Goal: Check status: Check status

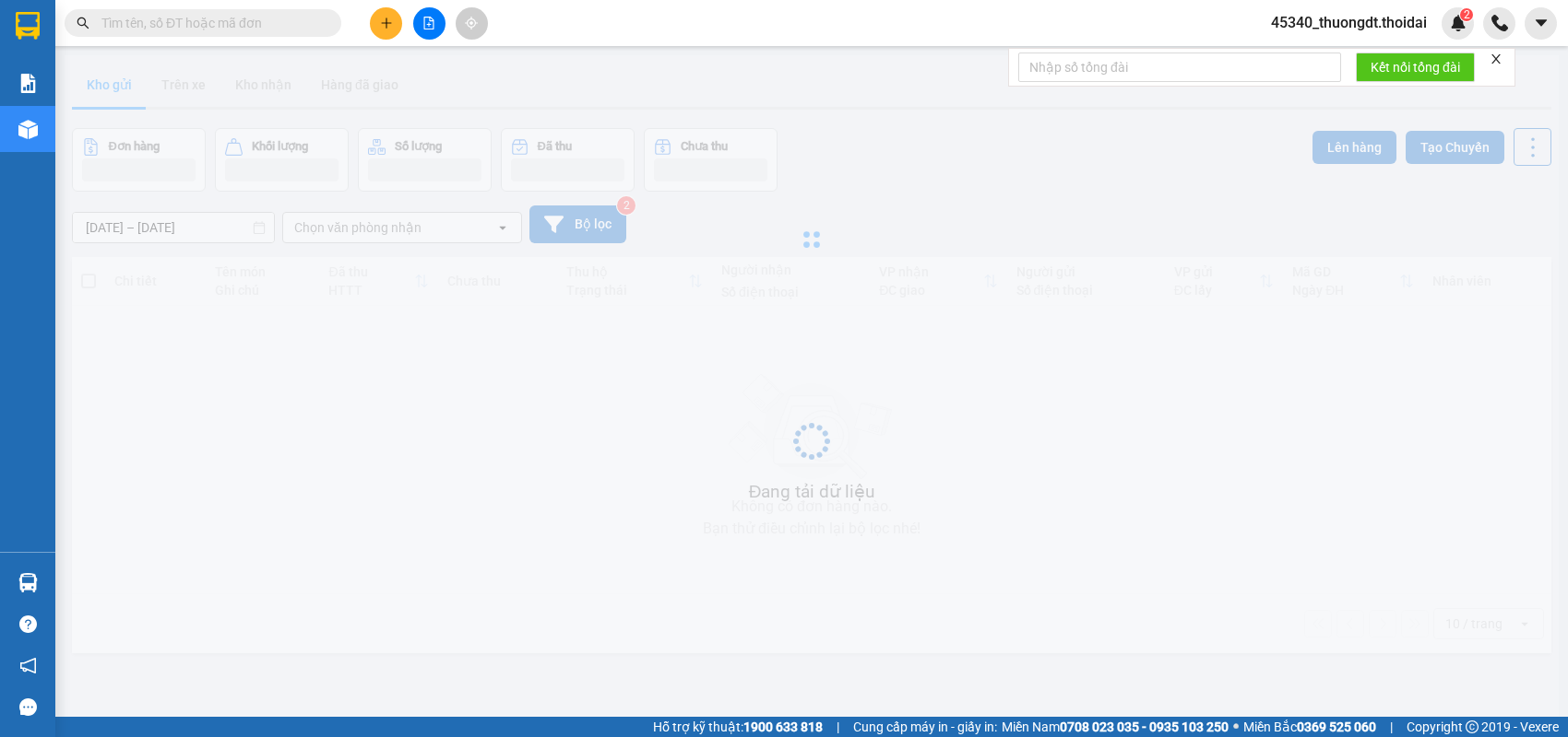
click at [257, 30] on input "text" at bounding box center [210, 22] width 218 height 20
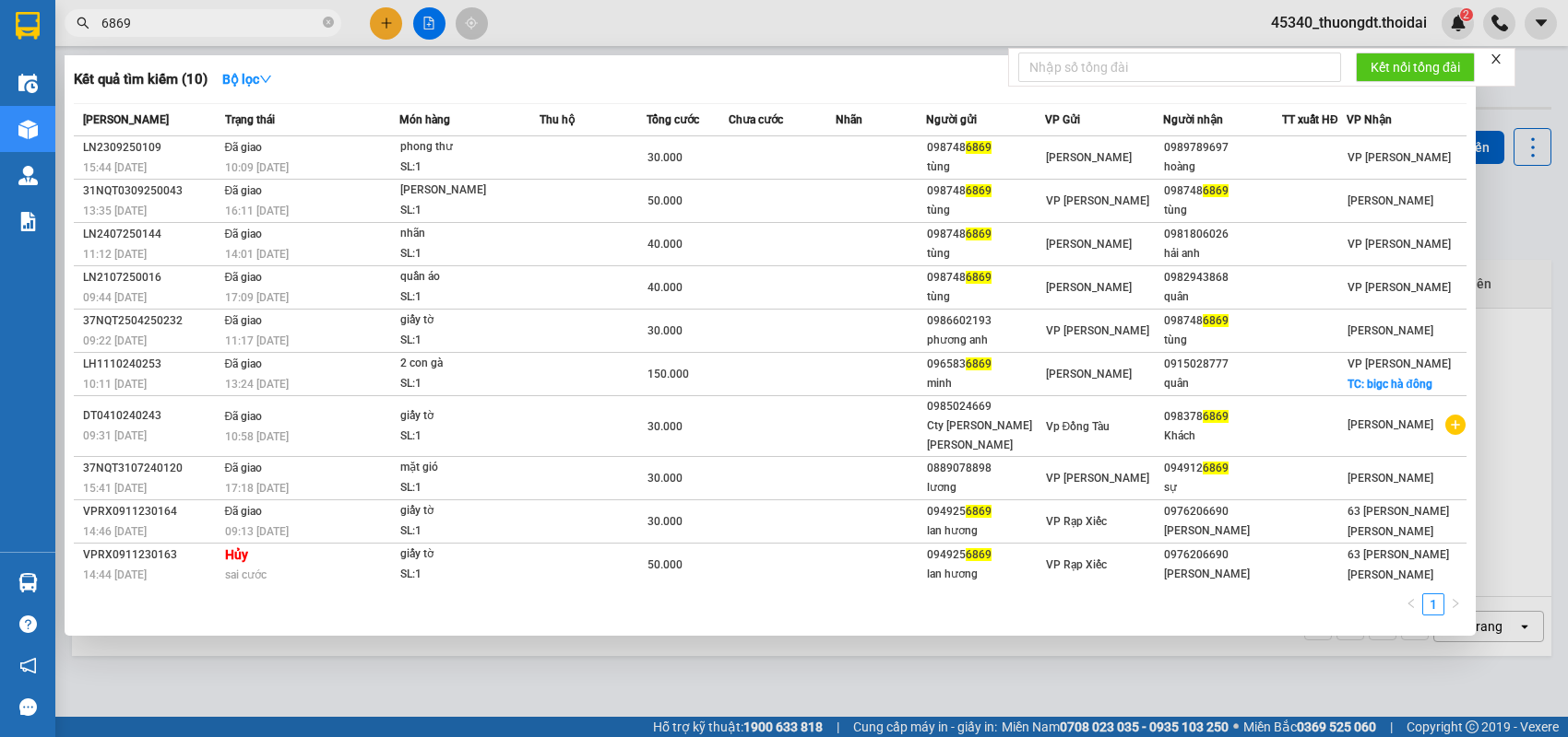
click at [340, 675] on div at bounding box center [784, 368] width 1568 height 737
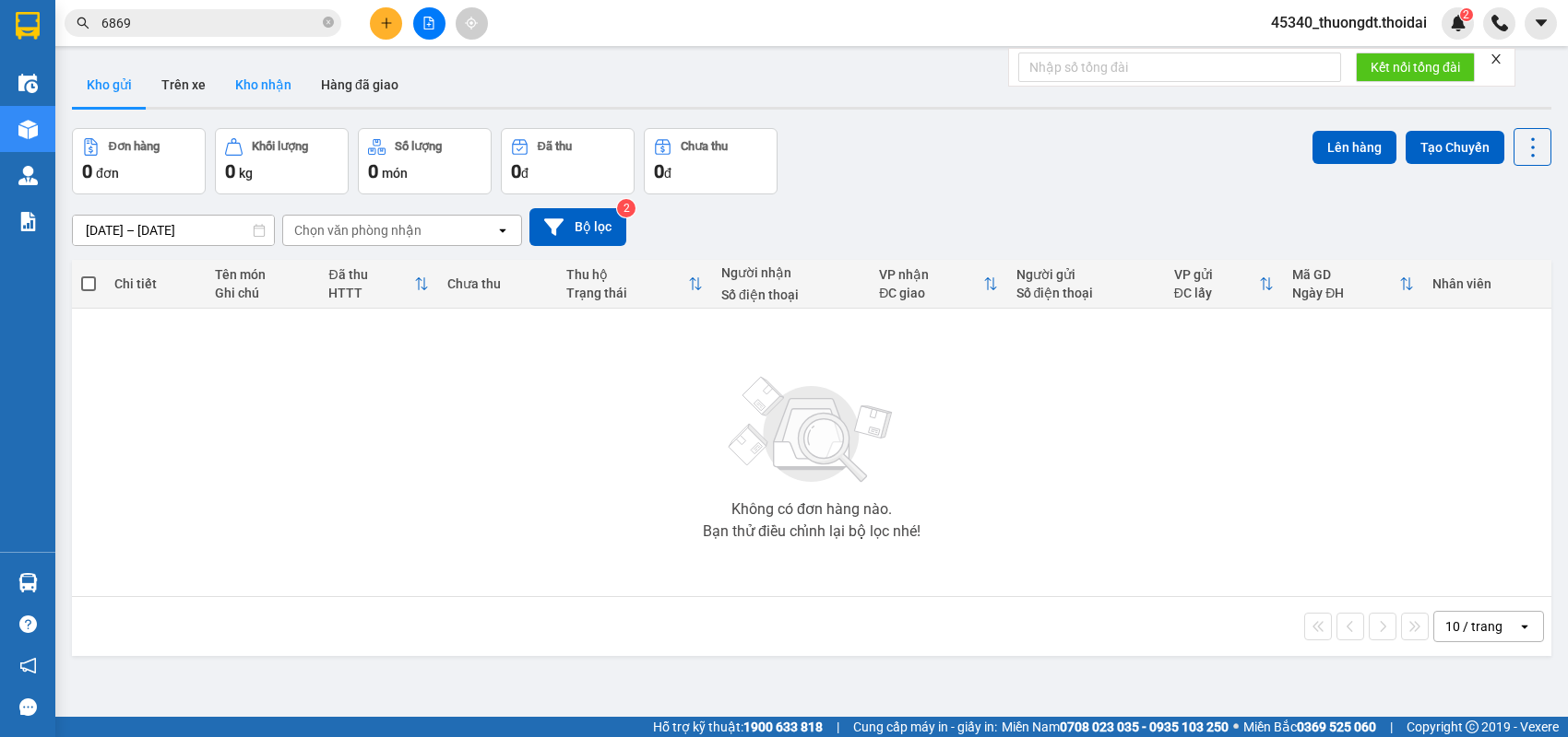
click at [261, 86] on button "Kho nhận" at bounding box center [264, 85] width 86 height 45
click at [211, 26] on input "6869" at bounding box center [210, 22] width 218 height 20
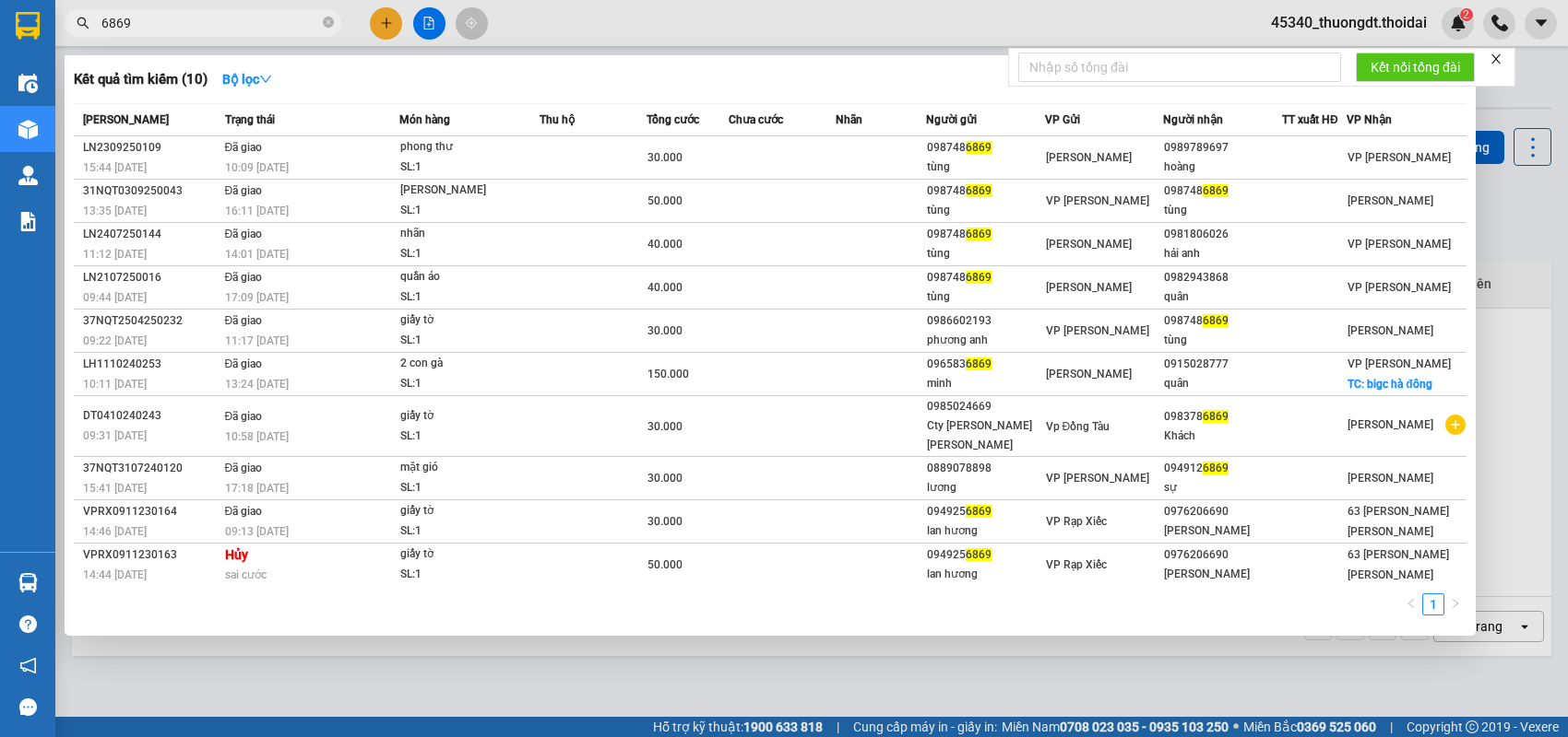
click at [160, 26] on input "6869" at bounding box center [210, 22] width 218 height 20
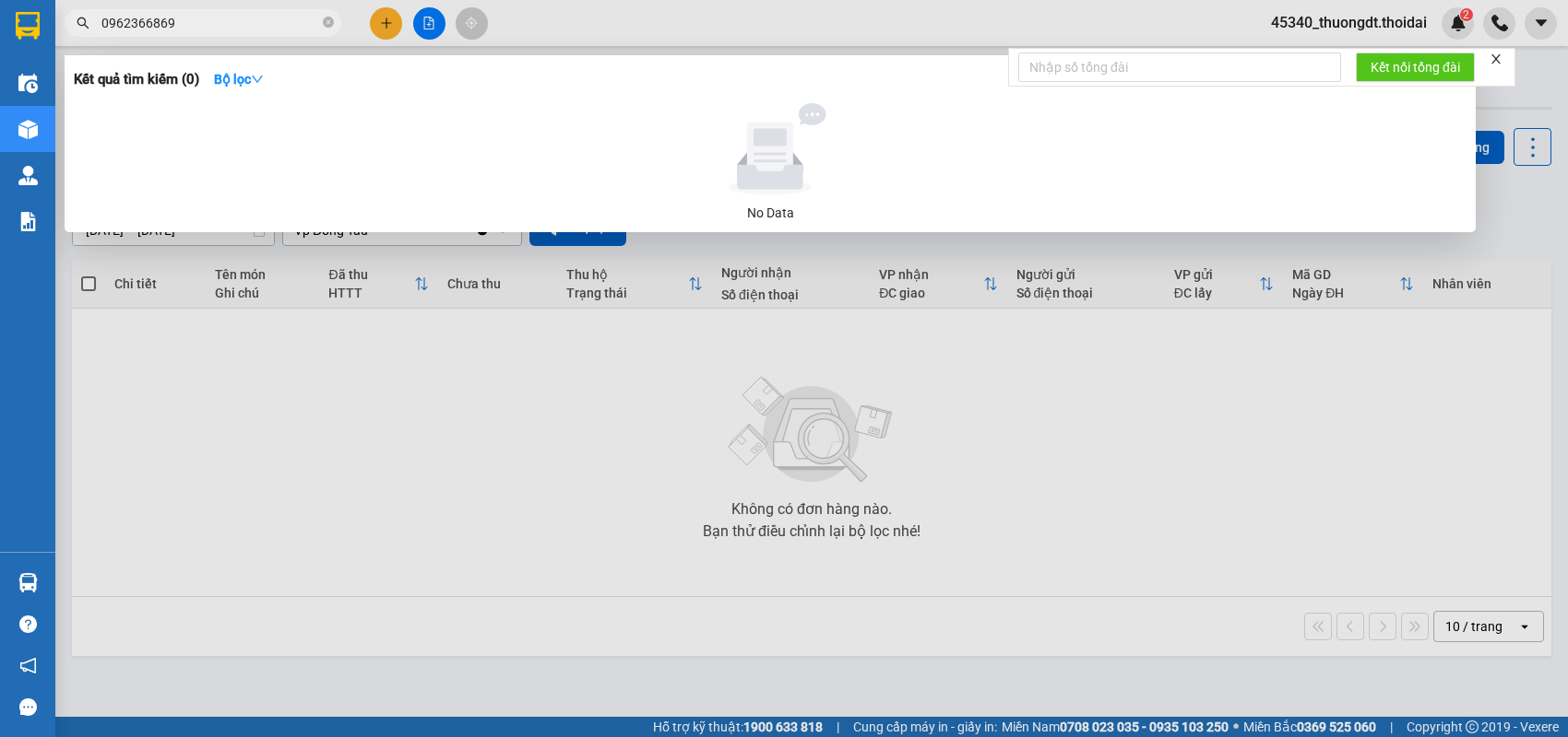
type input "0962366869"
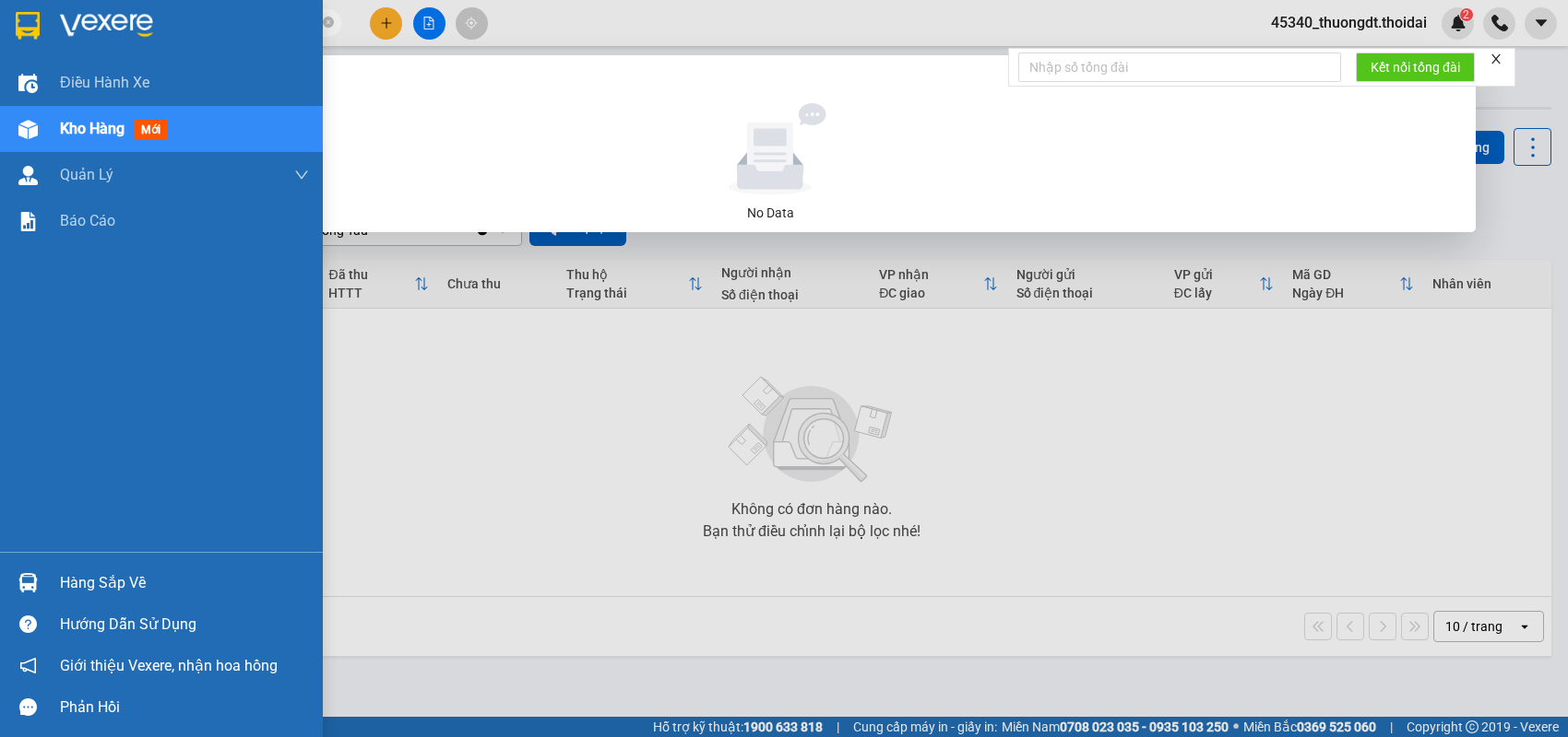
drag, startPoint x: 186, startPoint y: 22, endPoint x: 12, endPoint y: 22, distance: 174.0
click at [13, 22] on section "Kết quả tìm kiếm ( 0 ) Bộ lọc No Data 0962366869 45340_thuongdt.thoidai 2 Điều …" at bounding box center [784, 368] width 1568 height 737
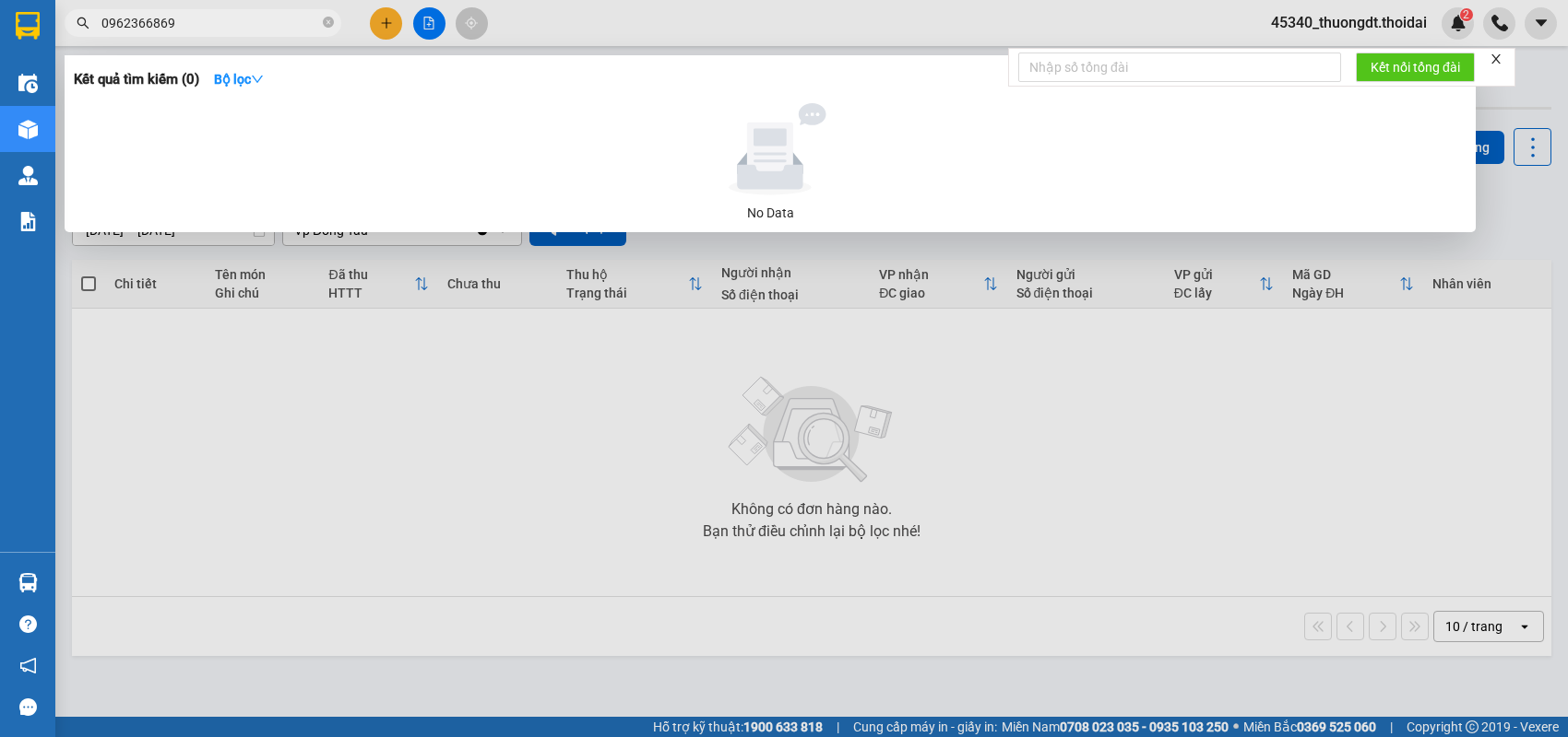
click at [278, 372] on div at bounding box center [784, 368] width 1568 height 737
